Goal: Task Accomplishment & Management: Manage account settings

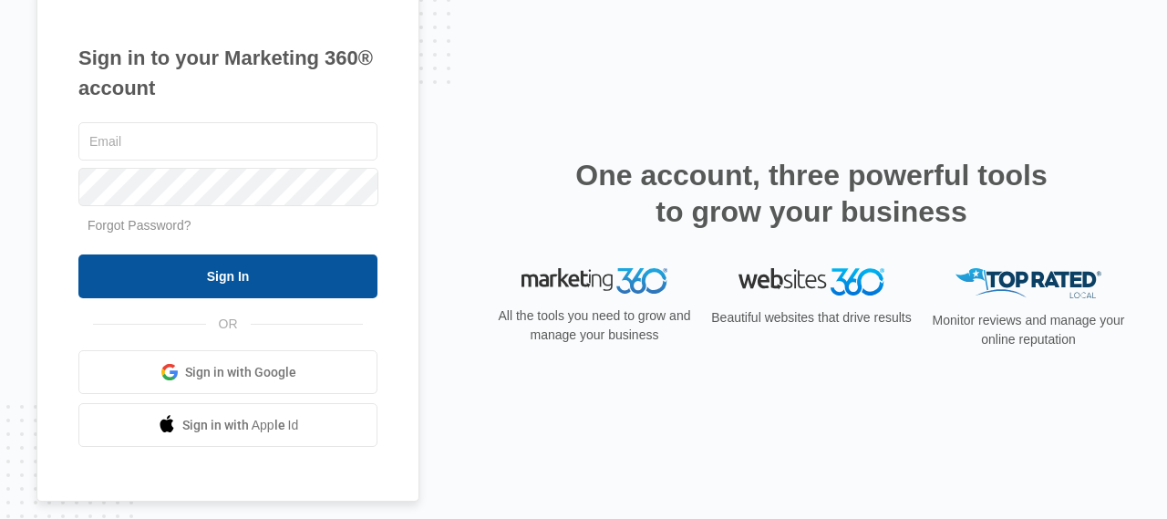
type input "[EMAIL_ADDRESS][DOMAIN_NAME]"
click at [223, 284] on input "Sign In" at bounding box center [227, 276] width 299 height 44
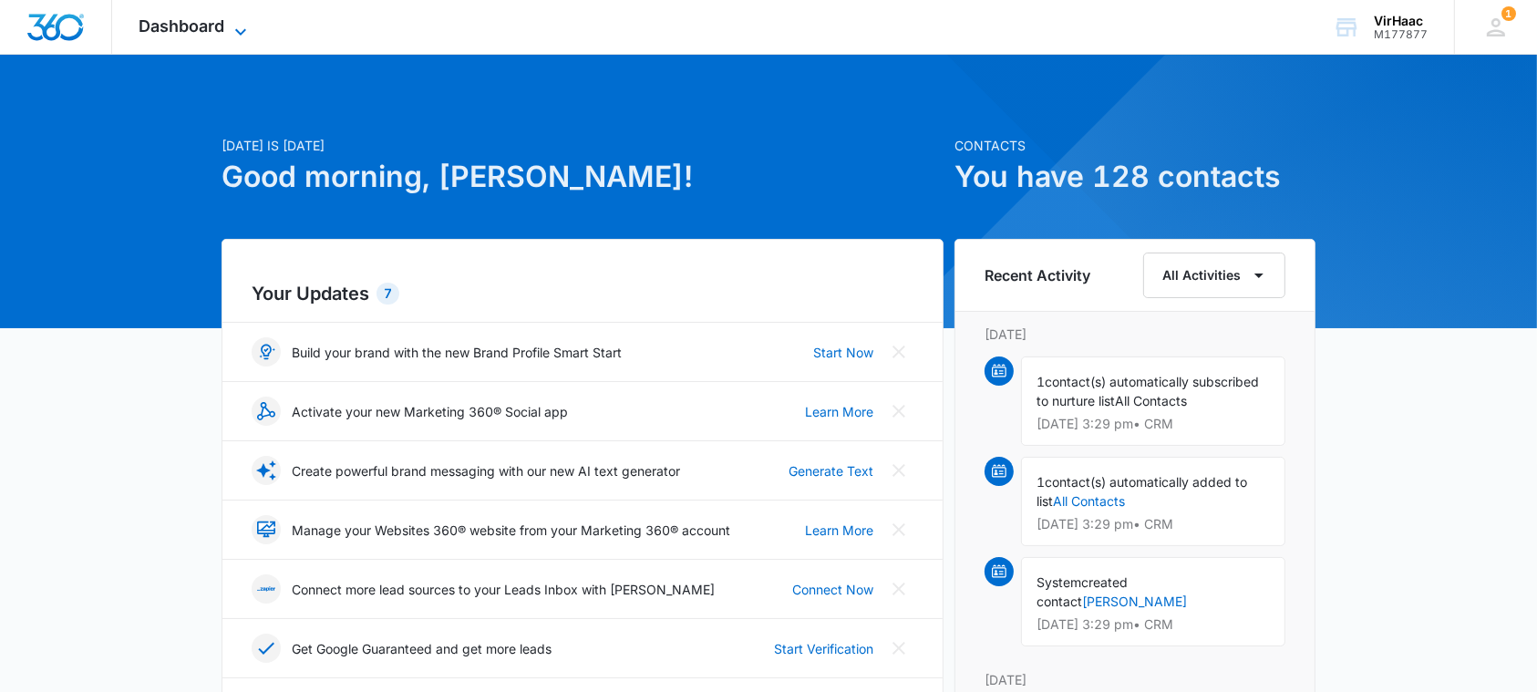
click at [241, 33] on icon at bounding box center [240, 31] width 11 height 6
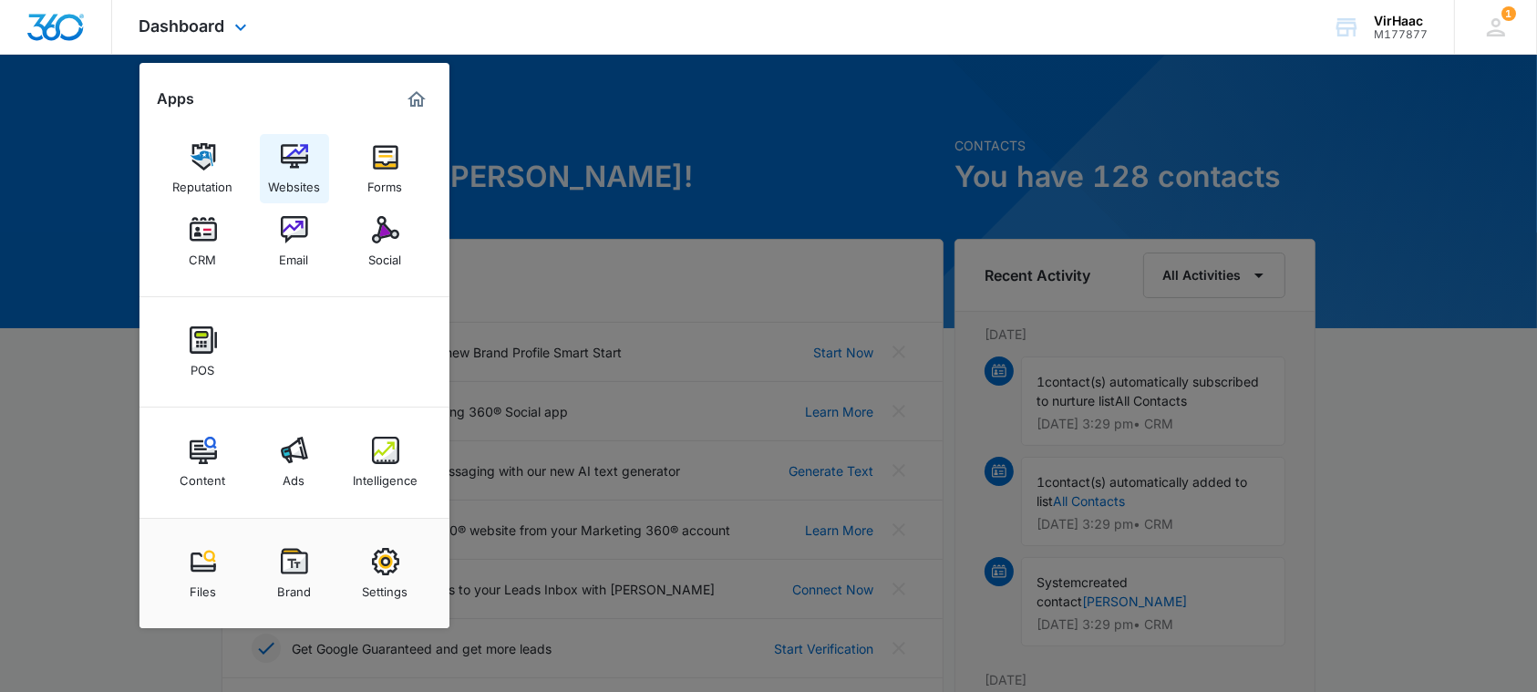
click at [295, 164] on img at bounding box center [294, 156] width 27 height 27
